Goal: Find contact information: Obtain details needed to contact an individual or organization

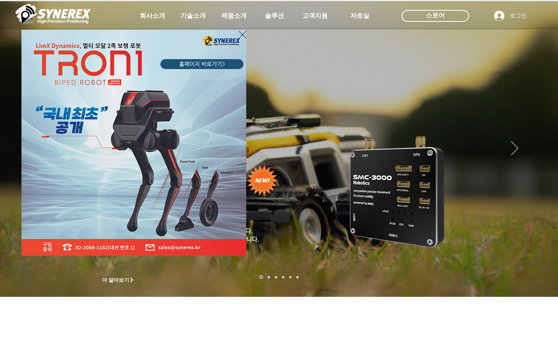
click at [239, 37] on icon "사이트로 돌아가기" at bounding box center [243, 35] width 8 height 10
click at [240, 35] on icon "사이트로 돌아가기" at bounding box center [243, 35] width 8 height 10
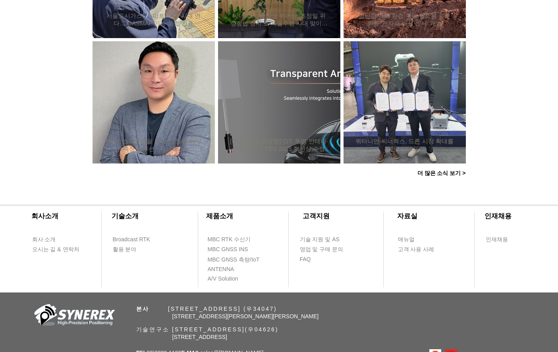
scroll to position [776, 0]
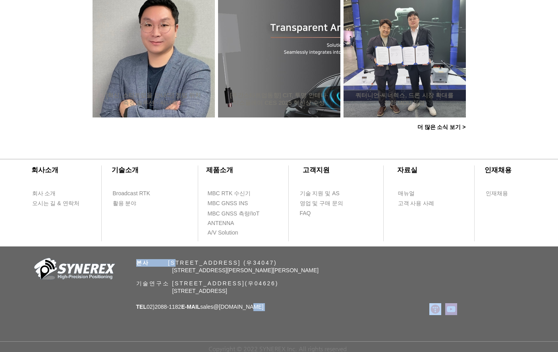
drag, startPoint x: 178, startPoint y: 261, endPoint x: 262, endPoint y: 315, distance: 100.0
click at [262, 315] on div "​회사소개 ​기술소개 회사 소개 Broadcast RTK 오시는 길 & 연락처 활용 분야 ​제품소개 ​고객지원 ​자료실 ​인재채용 MBC RT…" at bounding box center [279, 249] width 558 height 208
click at [266, 313] on div "​회사소개 ​기술소개 회사 소개 Broadcast RTK 오시는 길 & 연락처 활용 분야 ​제품소개 ​고객지원 ​자료실 ​인재채용 MBC RT…" at bounding box center [279, 249] width 558 height 208
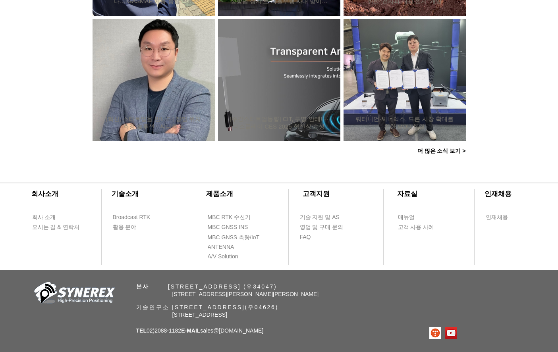
scroll to position [736, 0]
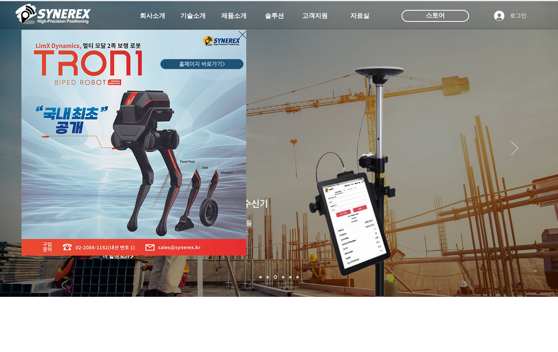
click at [242, 35] on icon "사이트로 돌아가기" at bounding box center [243, 35] width 8 height 8
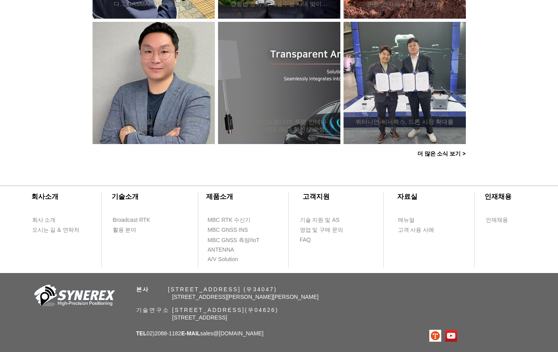
scroll to position [776, 0]
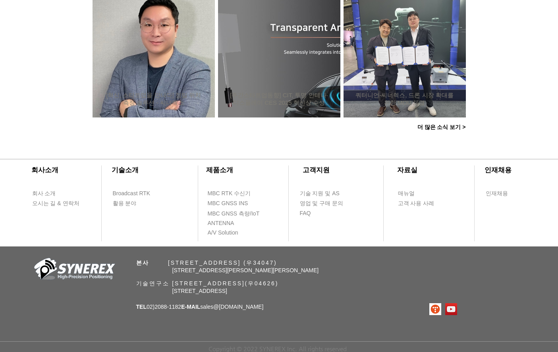
drag, startPoint x: 336, startPoint y: 267, endPoint x: 269, endPoint y: 261, distance: 67.1
click at [269, 261] on div "​회사소개 ​기술소개 회사 소개 Broadcast RTK 오시는 길 & 연락처 활용 분야 ​제품소개 ​고객지원 ​자료실 ​인재채용 MBC RT…" at bounding box center [279, 249] width 558 height 208
click at [269, 261] on span "본사 ​ [STREET_ADDRESS] (우34047)" at bounding box center [206, 263] width 141 height 6
click at [167, 231] on div at bounding box center [279, 196] width 558 height 102
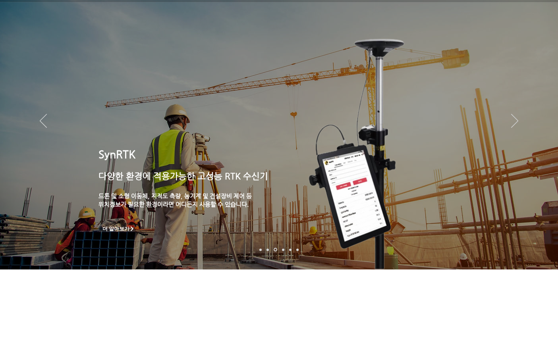
scroll to position [40, 0]
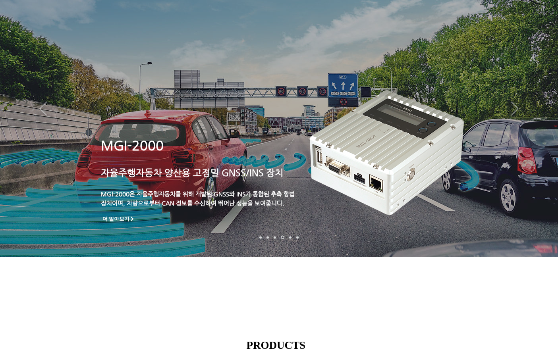
drag, startPoint x: 82, startPoint y: 326, endPoint x: 80, endPoint y: 319, distance: 6.9
